Goal: Task Accomplishment & Management: Use online tool/utility

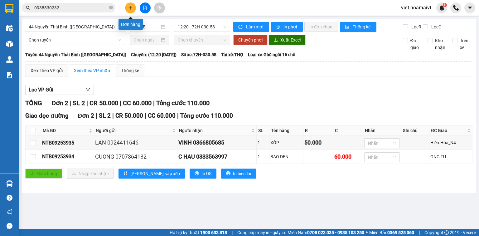
click at [132, 4] on button at bounding box center [130, 7] width 11 height 11
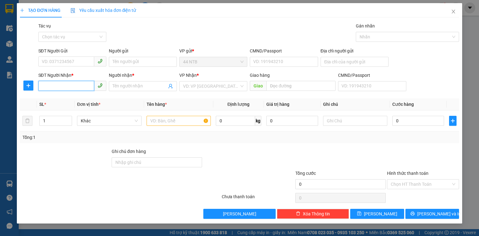
drag, startPoint x: 50, startPoint y: 81, endPoint x: 55, endPoint y: 81, distance: 5.0
click at [50, 81] on input "SĐT Người Nhận *" at bounding box center [66, 86] width 56 height 10
type input "0908029702"
click at [64, 97] on div "0908029702 - [GEOGRAPHIC_DATA]" at bounding box center [77, 98] width 70 height 7
type input "đức"
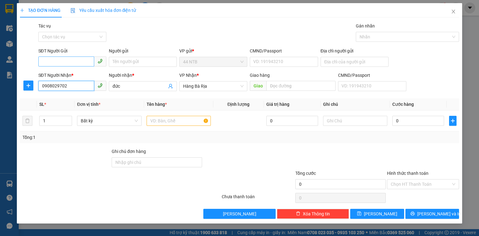
type input "0908029702"
click at [72, 60] on input "SĐT Người Gửi" at bounding box center [66, 61] width 56 height 10
drag, startPoint x: 77, startPoint y: 72, endPoint x: 167, endPoint y: 117, distance: 100.6
click at [79, 74] on div "0908617912 - Hùng" at bounding box center [72, 74] width 60 height 7
type input "0908617912"
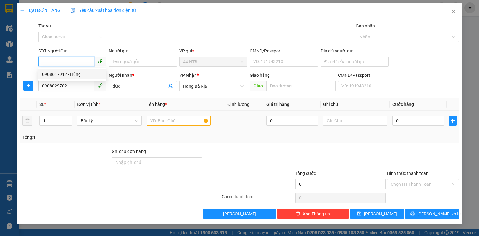
type input "Hùng"
type input "139066000169"
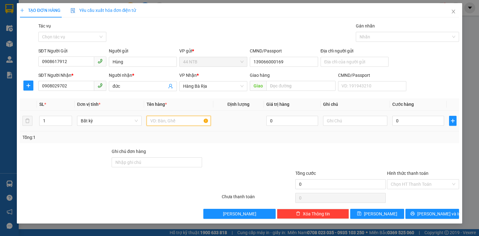
drag, startPoint x: 188, startPoint y: 122, endPoint x: 194, endPoint y: 114, distance: 10.1
click at [188, 122] on input "text" at bounding box center [178, 121] width 64 height 10
type input "TÚI"
type input "3"
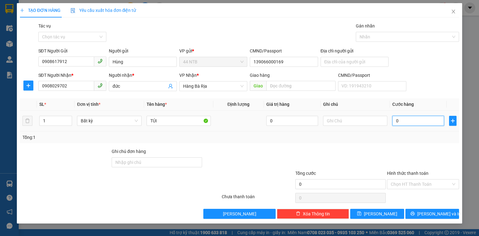
type input "3"
type input "30"
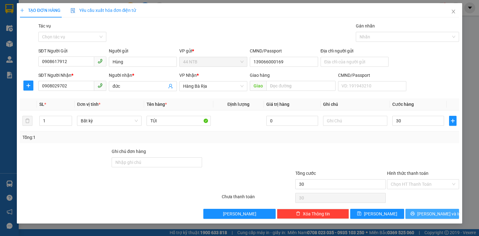
type input "30.000"
click at [439, 210] on span "[PERSON_NAME] và In" at bounding box center [439, 213] width 44 height 7
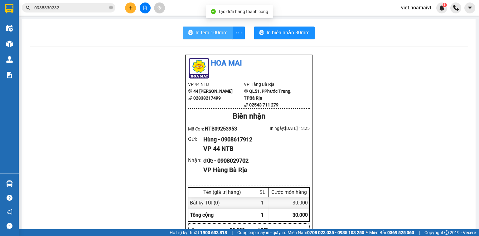
drag, startPoint x: 202, startPoint y: 31, endPoint x: 208, endPoint y: 32, distance: 7.0
click at [203, 32] on span "In tem 100mm" at bounding box center [211, 33] width 32 height 8
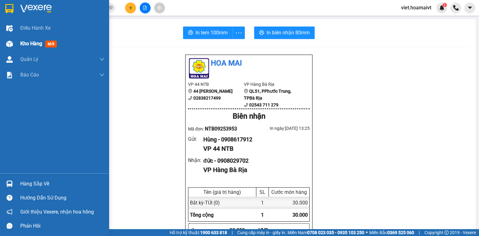
click at [24, 45] on span "Kho hàng" at bounding box center [31, 44] width 22 height 6
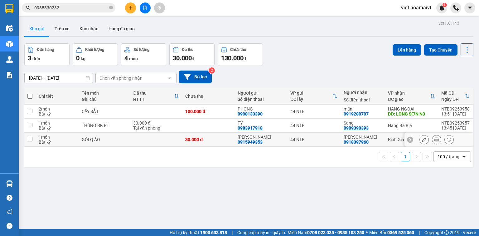
click at [322, 141] on td "44 NTB" at bounding box center [313, 139] width 53 height 14
checkbox input "true"
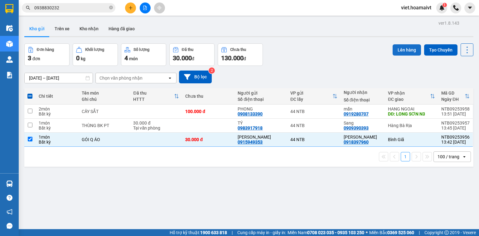
click at [400, 51] on button "Lên hàng" at bounding box center [406, 49] width 28 height 11
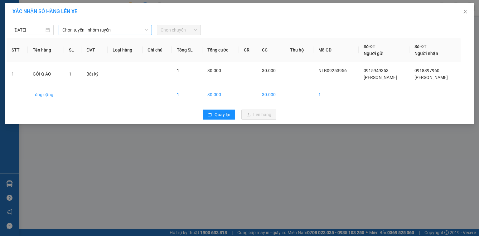
click at [81, 28] on span "Chọn tuyến - nhóm tuyến" at bounding box center [105, 29] width 86 height 9
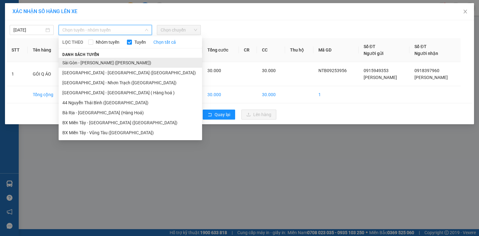
click at [97, 65] on li "Sài Gòn - [PERSON_NAME] ([PERSON_NAME])" at bounding box center [130, 63] width 143 height 10
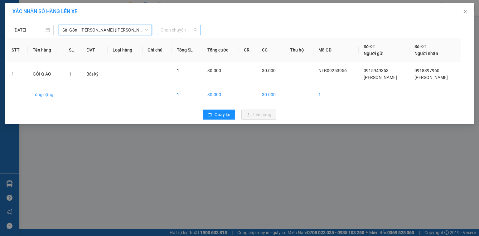
click at [194, 33] on span "Chọn chuyến" at bounding box center [178, 29] width 36 height 9
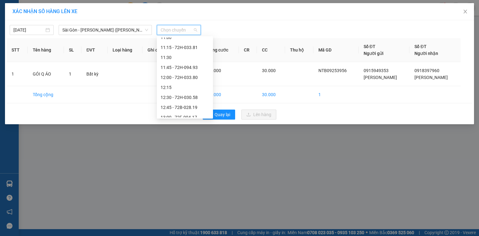
scroll to position [324, 0]
click at [184, 58] on div "14:00" at bounding box center [184, 57] width 49 height 7
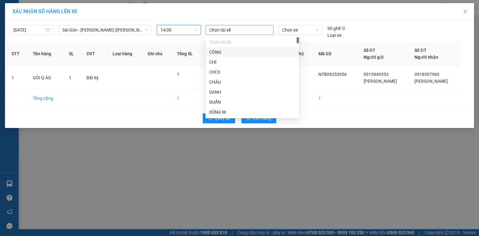
click at [231, 30] on div at bounding box center [239, 29] width 65 height 7
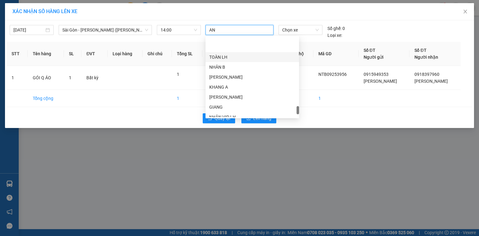
scroll to position [888, 0]
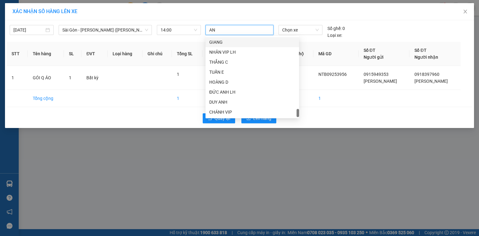
type input "A"
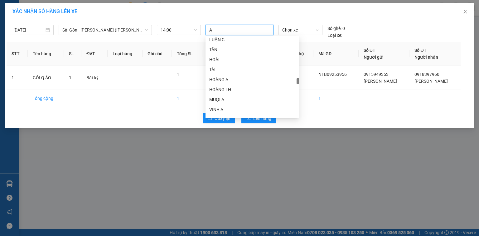
type input "A"
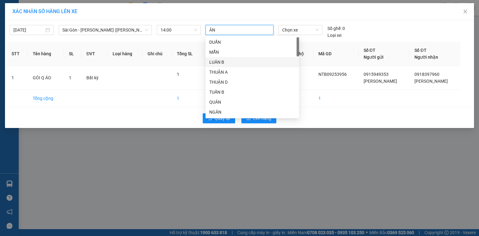
type input "ÂN B"
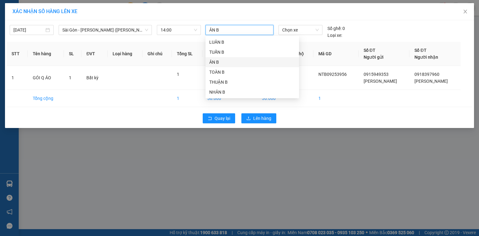
click at [234, 64] on div "ÂN B" at bounding box center [252, 62] width 86 height 7
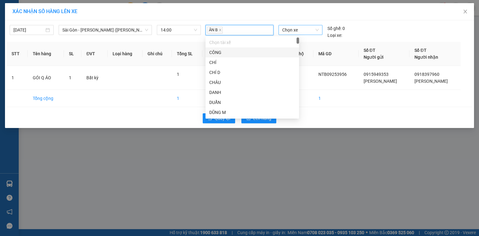
click at [299, 30] on span "Chọn xe" at bounding box center [300, 29] width 36 height 9
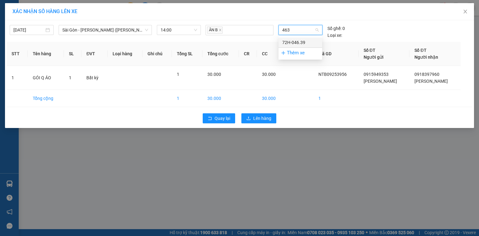
type input "4639"
click at [299, 41] on div "72H-046.39" at bounding box center [300, 42] width 36 height 7
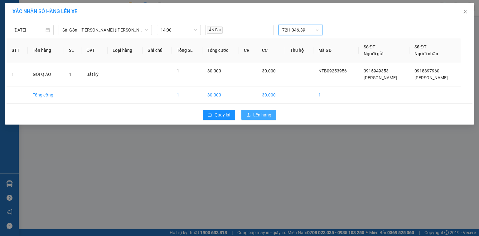
click at [264, 117] on span "Lên hàng" at bounding box center [262, 114] width 18 height 7
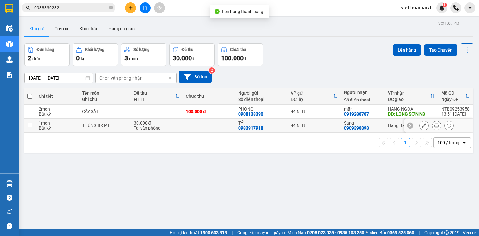
click at [324, 127] on div "44 NTB" at bounding box center [313, 125] width 47 height 5
checkbox input "true"
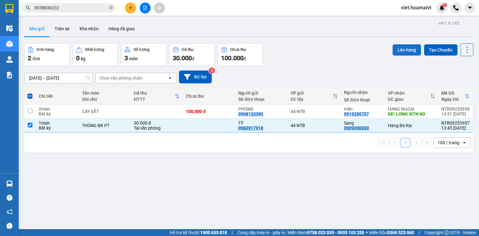
click at [396, 53] on button "Lên hàng" at bounding box center [406, 49] width 28 height 11
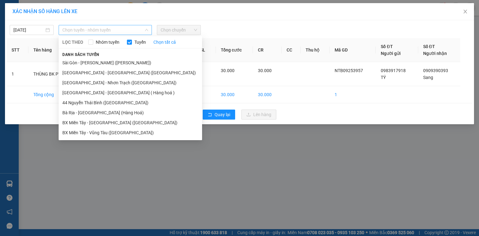
click at [124, 33] on span "Chọn tuyến - nhóm tuyến" at bounding box center [105, 29] width 86 height 9
click at [136, 72] on li "[GEOGRAPHIC_DATA] - [GEOGRAPHIC_DATA] ([GEOGRAPHIC_DATA])" at bounding box center [130, 73] width 143 height 10
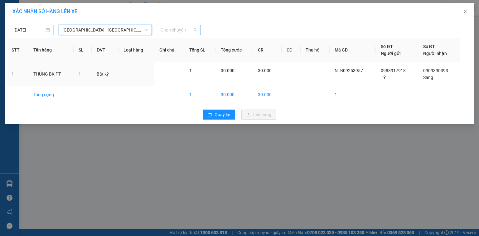
click at [180, 31] on span "Chọn chuyến" at bounding box center [178, 29] width 36 height 9
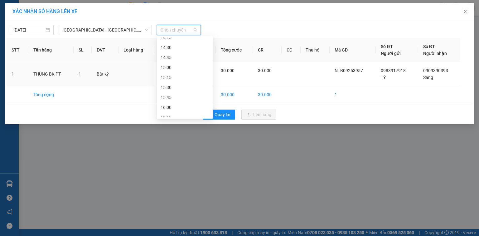
scroll to position [349, 0]
click at [185, 52] on div "14:00" at bounding box center [184, 52] width 49 height 7
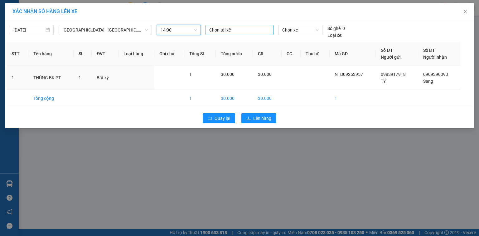
click at [246, 32] on div at bounding box center [239, 29] width 65 height 7
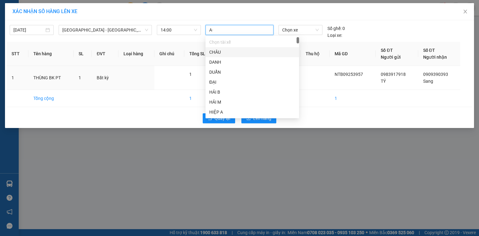
type input "A"
type input "ÂN B"
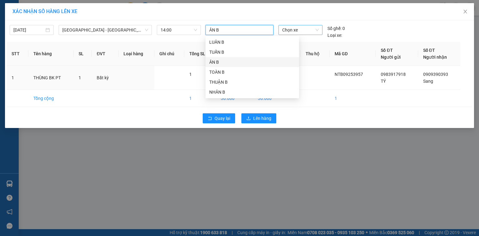
drag, startPoint x: 238, startPoint y: 64, endPoint x: 292, endPoint y: 25, distance: 66.4
click at [239, 63] on div "ÂN B" at bounding box center [252, 62] width 86 height 7
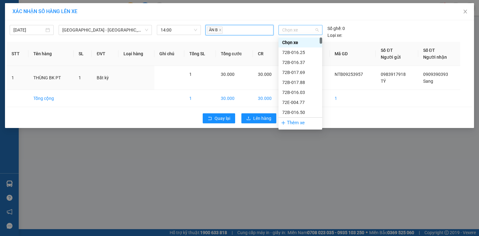
click at [294, 27] on span "Chọn xe" at bounding box center [300, 29] width 36 height 9
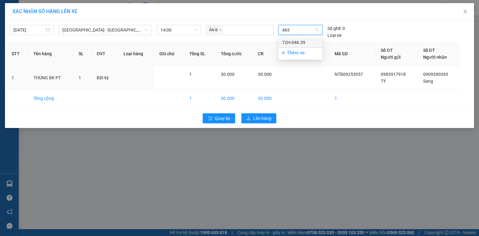
type input "4639"
click at [306, 43] on div "72H-046.39" at bounding box center [300, 42] width 36 height 7
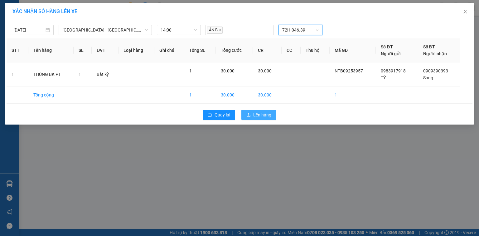
click at [268, 116] on span "Lên hàng" at bounding box center [262, 114] width 18 height 7
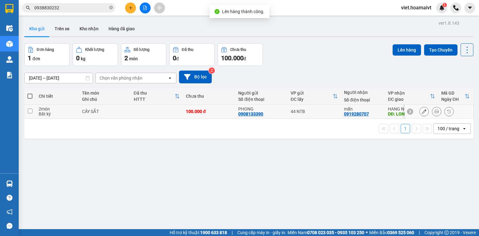
click at [264, 112] on div "PHONG 0908133390" at bounding box center [261, 111] width 46 height 10
checkbox input "true"
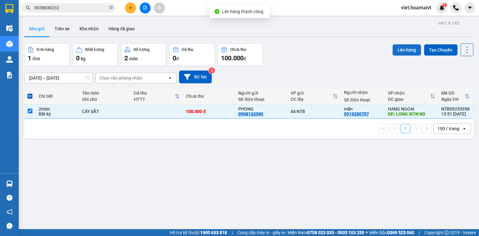
click at [403, 47] on button "Lên hàng" at bounding box center [406, 49] width 28 height 11
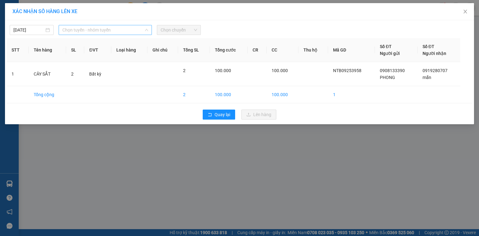
click at [117, 32] on span "Chọn tuyến - nhóm tuyến" at bounding box center [105, 29] width 86 height 9
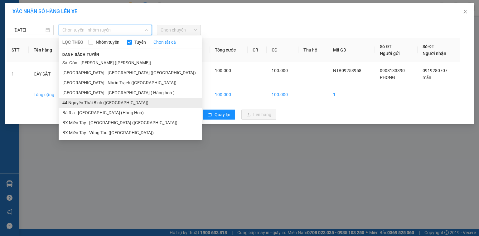
drag, startPoint x: 127, startPoint y: 103, endPoint x: 146, endPoint y: 87, distance: 25.0
click at [127, 103] on li "44 Nguyễn Thái Bình ([GEOGRAPHIC_DATA])" at bounding box center [130, 103] width 143 height 10
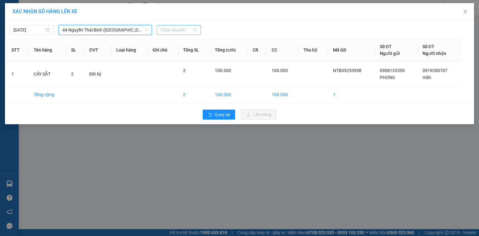
click at [187, 31] on span "Chọn chuyến" at bounding box center [178, 29] width 36 height 9
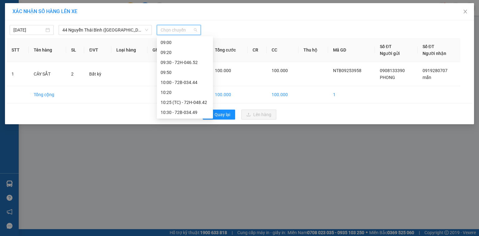
scroll to position [299, 0]
click at [185, 89] on div "14:00" at bounding box center [184, 92] width 49 height 7
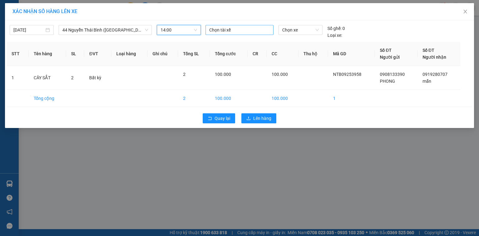
click at [229, 32] on div at bounding box center [239, 29] width 65 height 7
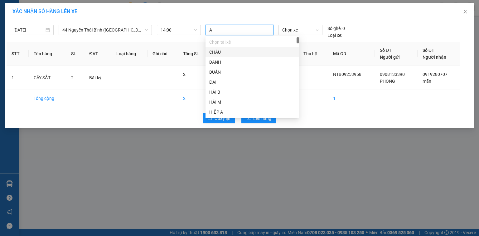
type input "A"
type input "ÂN B"
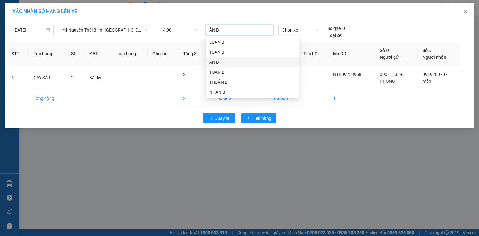
click at [230, 60] on div "ÂN B" at bounding box center [252, 62] width 86 height 7
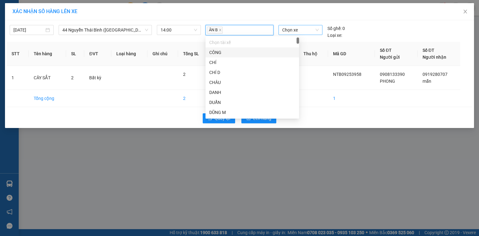
click at [313, 28] on span "Chọn xe" at bounding box center [300, 29] width 36 height 9
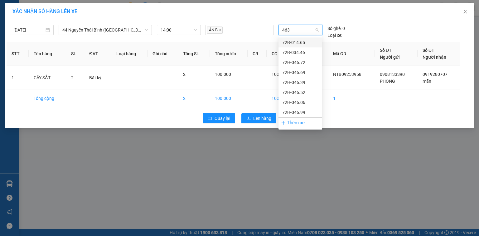
type input "4639"
click at [299, 42] on div "72H-046.39" at bounding box center [300, 42] width 36 height 7
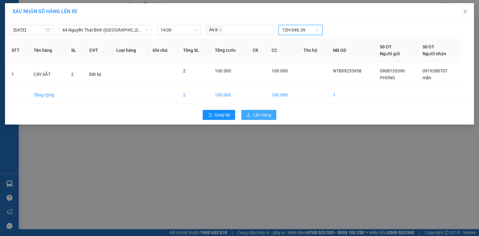
click at [260, 115] on span "Lên hàng" at bounding box center [262, 114] width 18 height 7
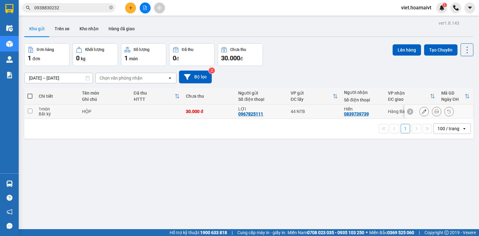
click at [223, 109] on div "30.000 đ" at bounding box center [209, 111] width 46 height 5
checkbox input "true"
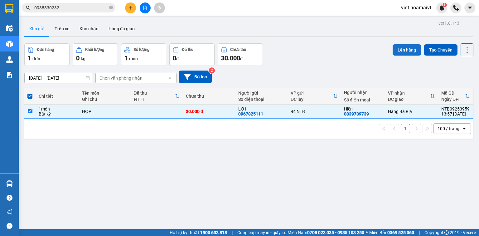
click at [402, 50] on button "Lên hàng" at bounding box center [406, 49] width 28 height 11
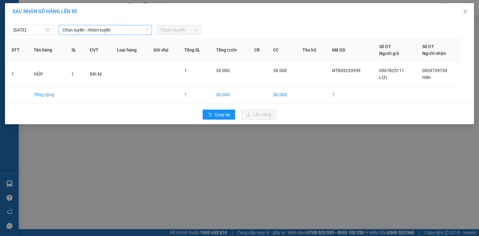
drag, startPoint x: 96, startPoint y: 26, endPoint x: 96, endPoint y: 32, distance: 6.5
click at [96, 26] on span "Chọn tuyến - nhóm tuyến" at bounding box center [105, 29] width 86 height 9
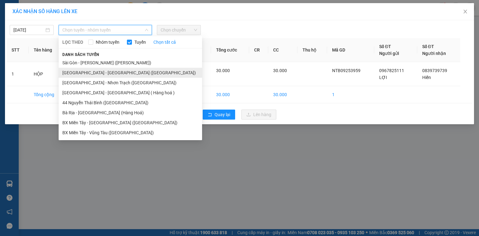
click at [107, 73] on li "[GEOGRAPHIC_DATA] - [GEOGRAPHIC_DATA] ([GEOGRAPHIC_DATA])" at bounding box center [130, 73] width 143 height 10
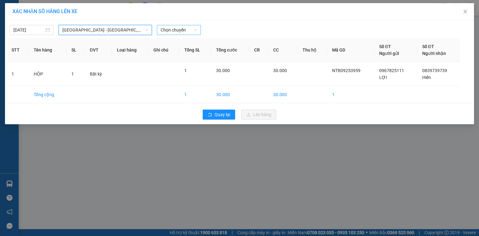
click at [188, 30] on span "Chọn chuyến" at bounding box center [178, 29] width 36 height 9
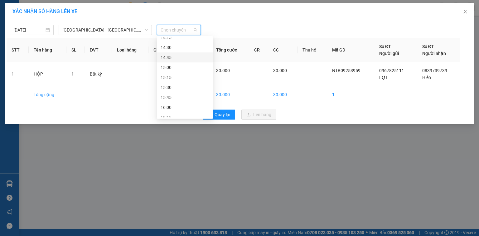
scroll to position [324, 0]
click at [193, 77] on div "14:00 - 72H-046.39" at bounding box center [184, 77] width 49 height 7
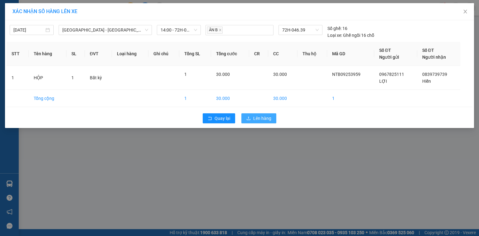
click at [263, 119] on span "Lên hàng" at bounding box center [262, 118] width 18 height 7
